Goal: Task Accomplishment & Management: Complete application form

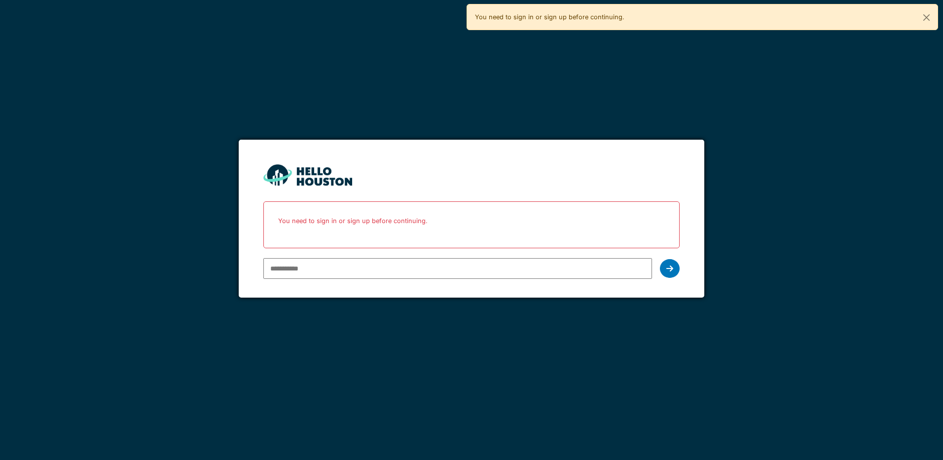
click at [294, 268] on input "email" at bounding box center [457, 268] width 388 height 21
click at [303, 264] on input "email" at bounding box center [457, 268] width 388 height 21
type input "**********"
click at [669, 269] on icon at bounding box center [670, 268] width 7 height 8
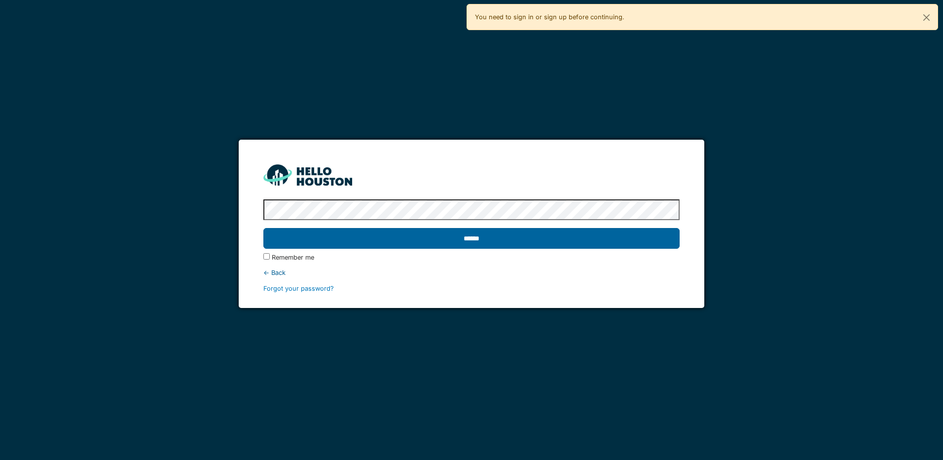
click at [473, 239] on input "******" at bounding box center [471, 238] width 416 height 21
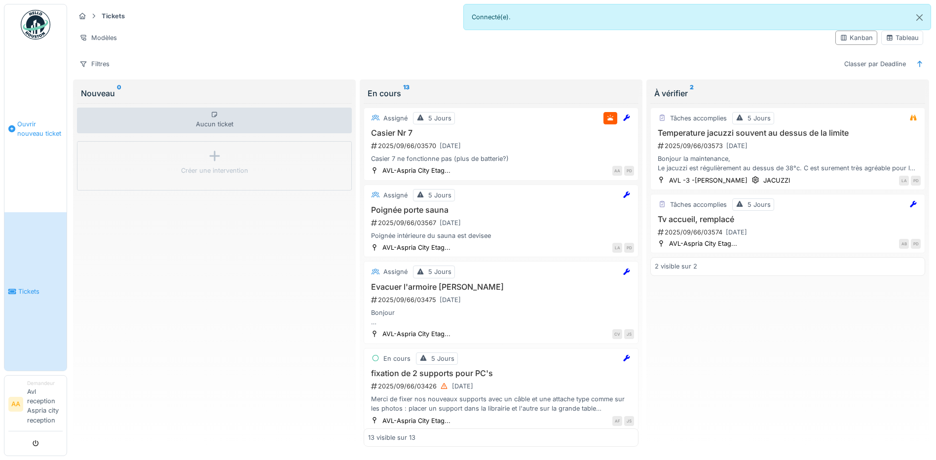
click at [39, 130] on span "Ouvrir nouveau ticket" at bounding box center [39, 128] width 45 height 19
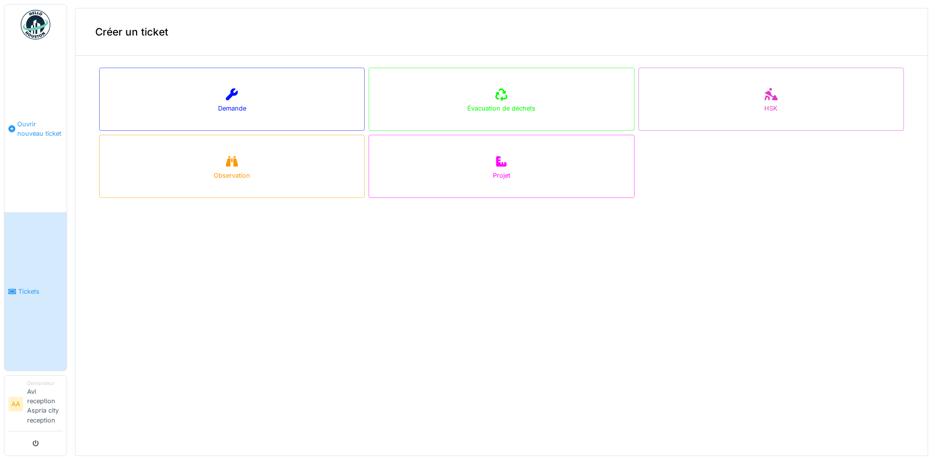
click at [25, 126] on span "Ouvrir nouveau ticket" at bounding box center [39, 128] width 45 height 19
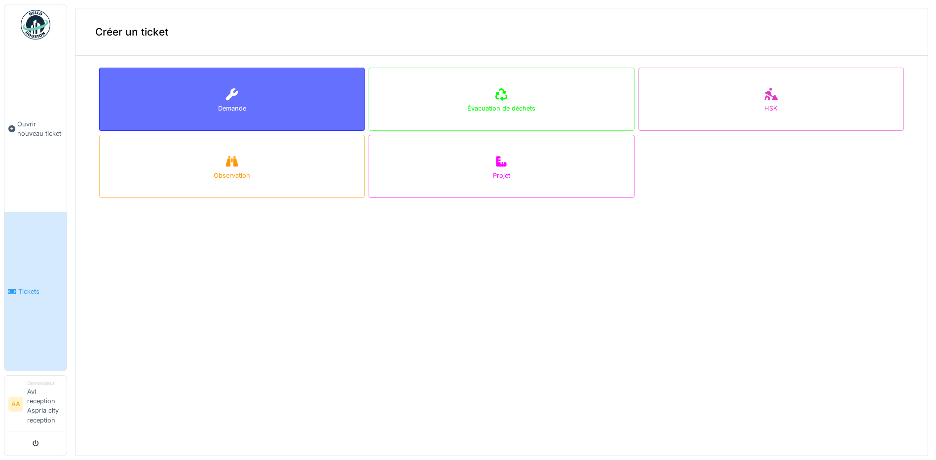
click at [261, 114] on div "Demande" at bounding box center [231, 99] width 265 height 63
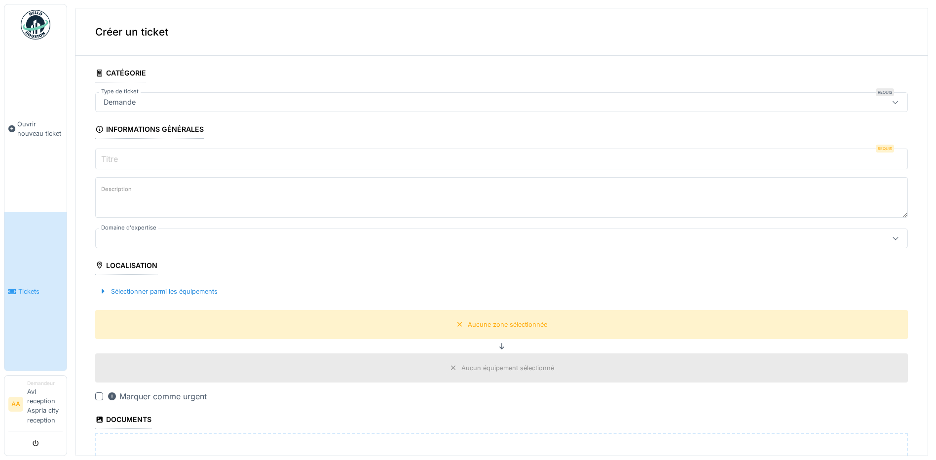
click at [176, 103] on div "Demande" at bounding box center [457, 102] width 715 height 11
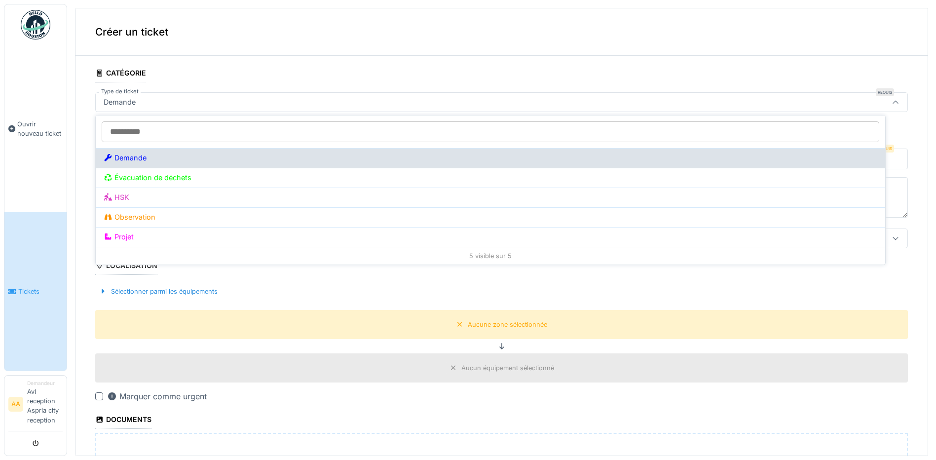
click at [157, 160] on div "Demande" at bounding box center [491, 157] width 774 height 11
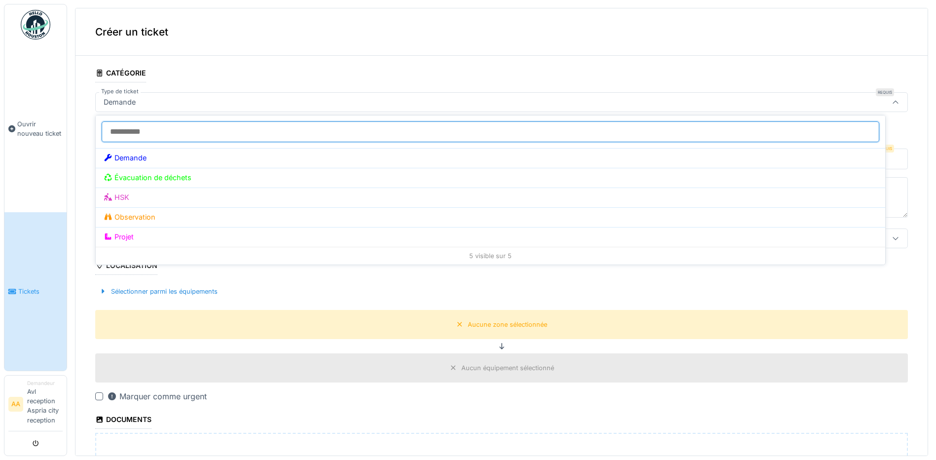
click at [156, 132] on input "Type de ticket" at bounding box center [491, 131] width 778 height 21
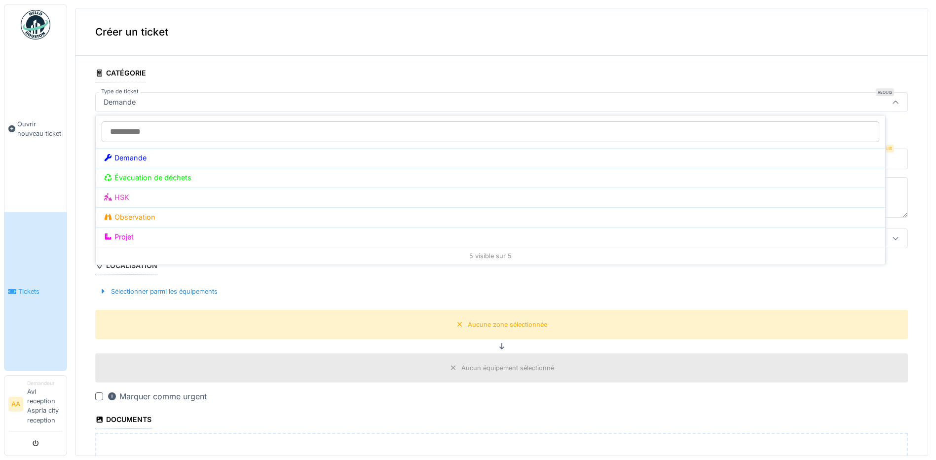
click at [402, 105] on div "Demande" at bounding box center [457, 102] width 715 height 11
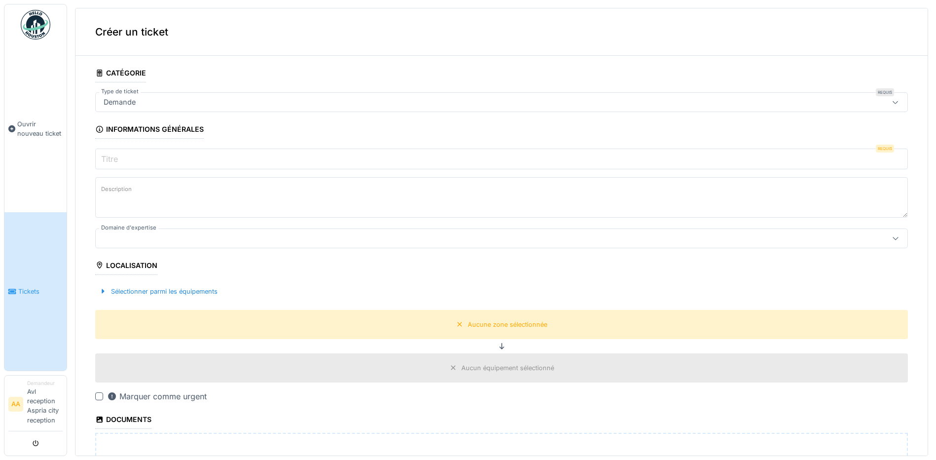
click at [119, 153] on label "Titre" at bounding box center [109, 159] width 21 height 12
click at [119, 153] on input "Titre" at bounding box center [501, 159] width 813 height 21
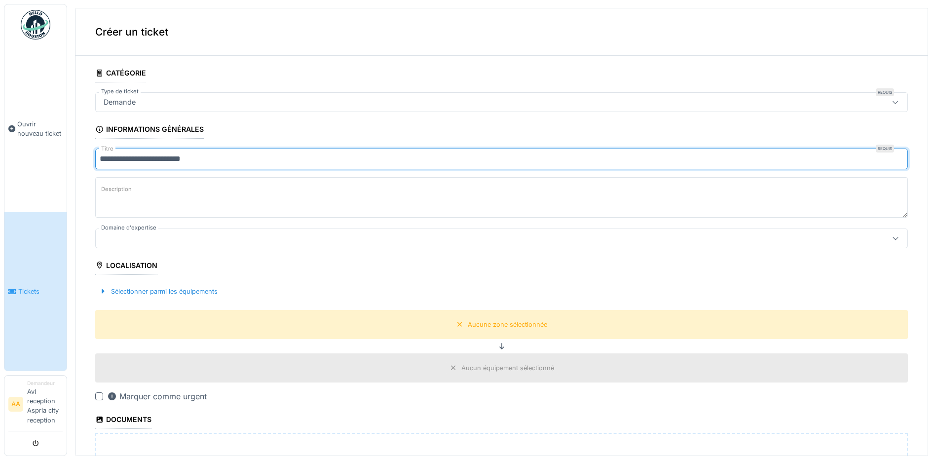
type input "**********"
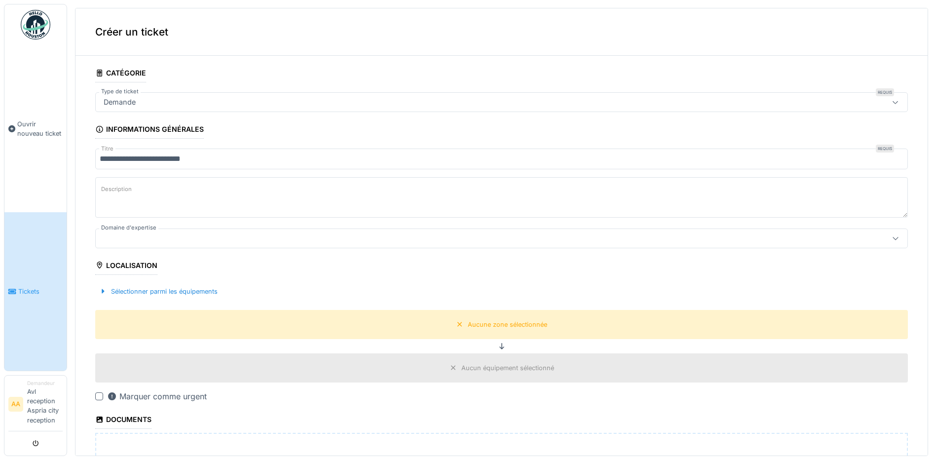
click at [117, 187] on label "Description" at bounding box center [116, 189] width 35 height 12
click at [117, 187] on textarea "Description" at bounding box center [501, 197] width 813 height 40
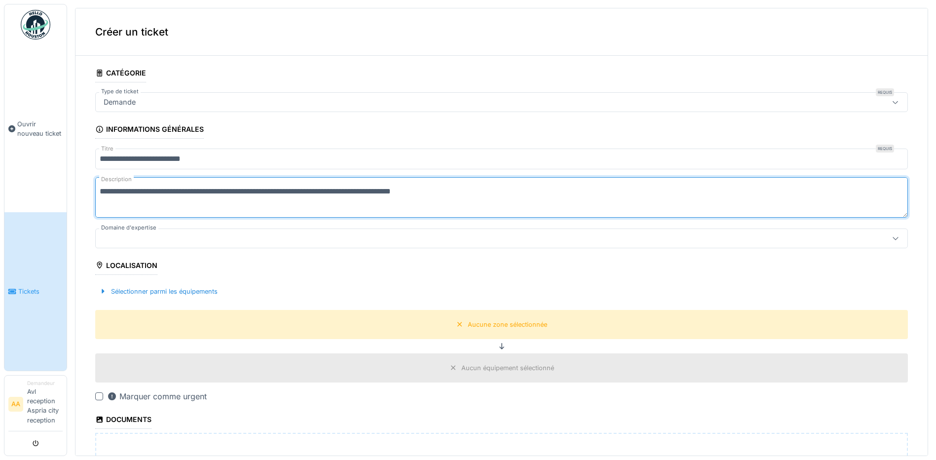
type textarea "**********"
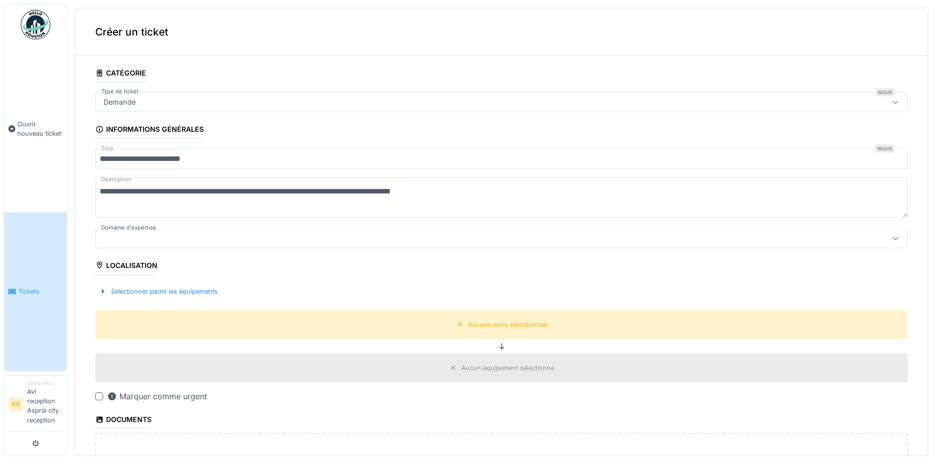
click at [231, 239] on div at bounding box center [457, 238] width 715 height 11
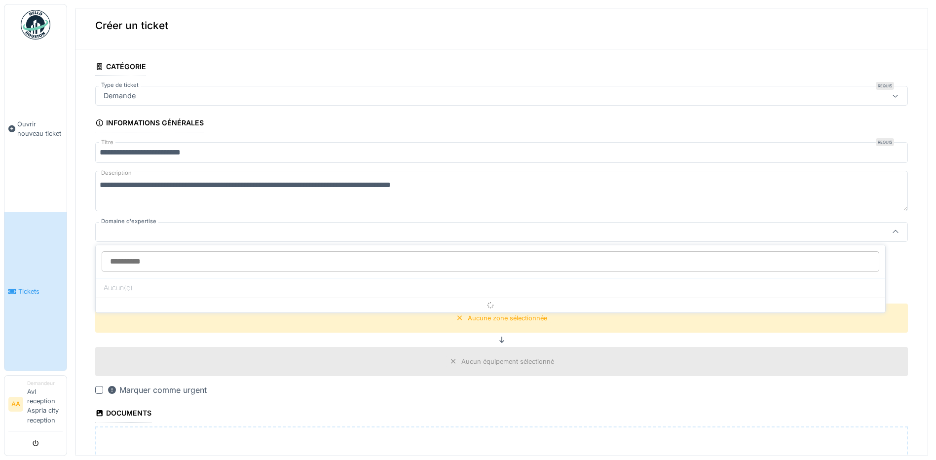
click at [226, 259] on input "Domaine d'expertise" at bounding box center [491, 261] width 778 height 21
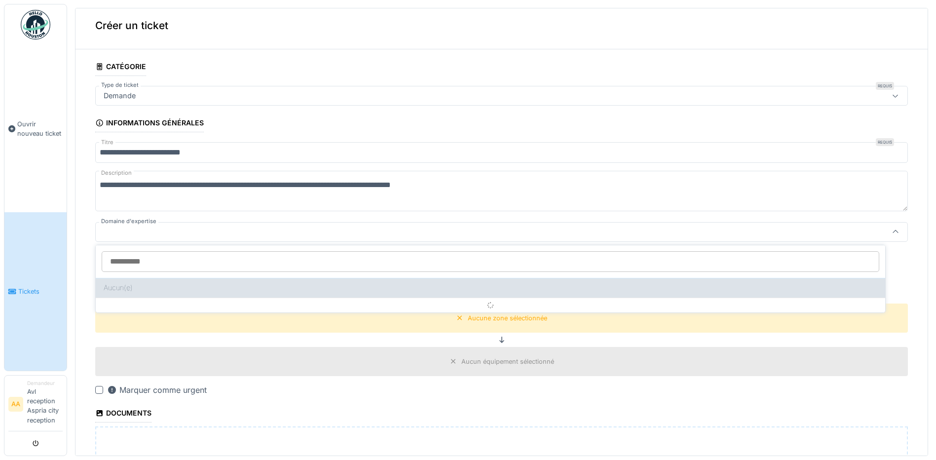
click at [235, 288] on div "Aucun(e)" at bounding box center [490, 288] width 789 height 20
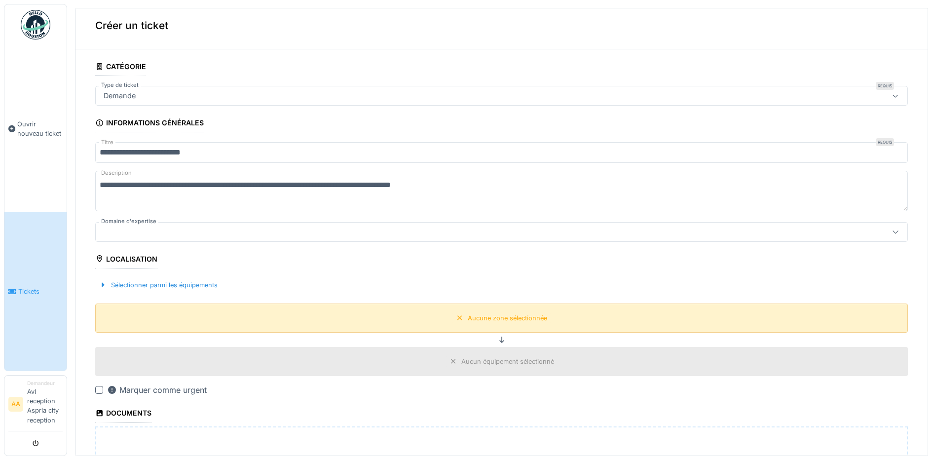
click at [295, 315] on div "Aucune zone sélectionnée" at bounding box center [501, 317] width 813 height 29
click at [427, 314] on div "Aucune zone sélectionnée" at bounding box center [501, 317] width 813 height 29
click at [479, 359] on div "Aucun équipement sélectionné" at bounding box center [507, 361] width 93 height 9
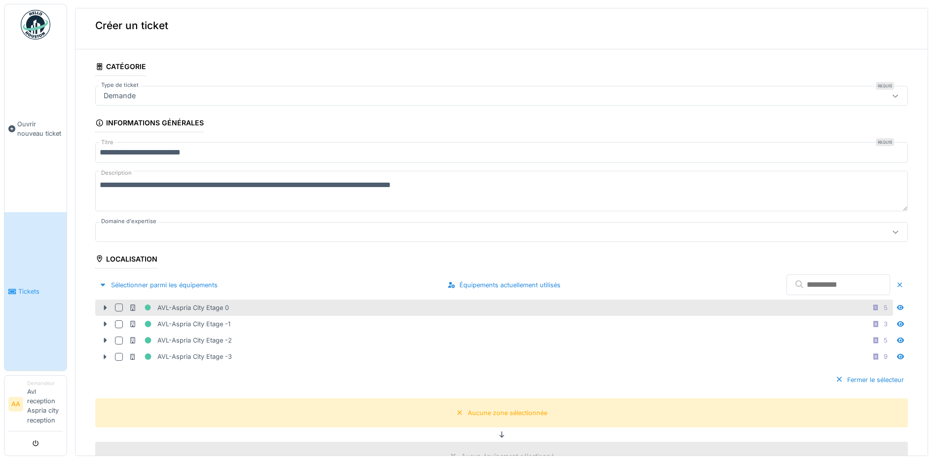
click at [118, 308] on div at bounding box center [119, 307] width 8 height 8
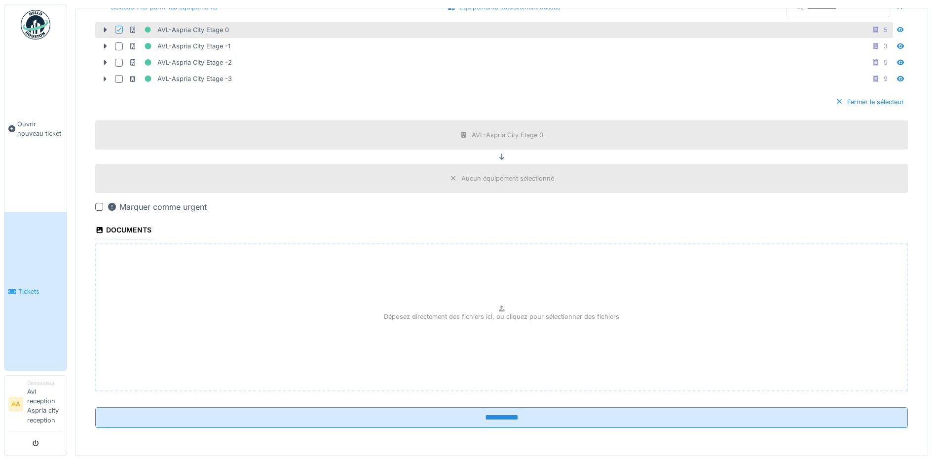
scroll to position [3, 0]
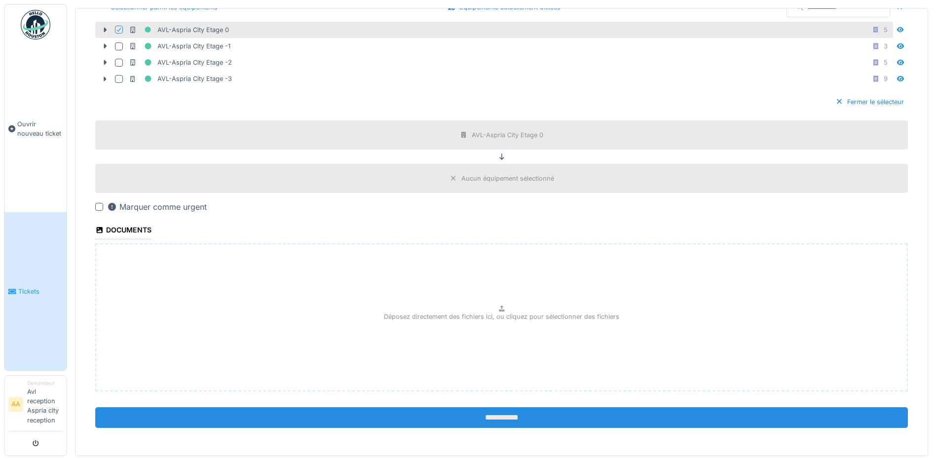
click at [494, 414] on input "**********" at bounding box center [501, 417] width 813 height 21
